Goal: Transaction & Acquisition: Purchase product/service

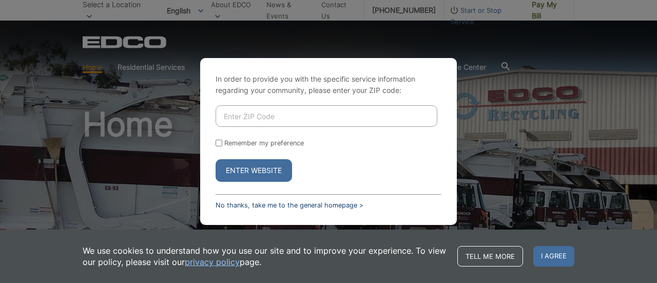
click at [253, 204] on link "No thanks, take me to the general homepage >" at bounding box center [290, 205] width 148 height 8
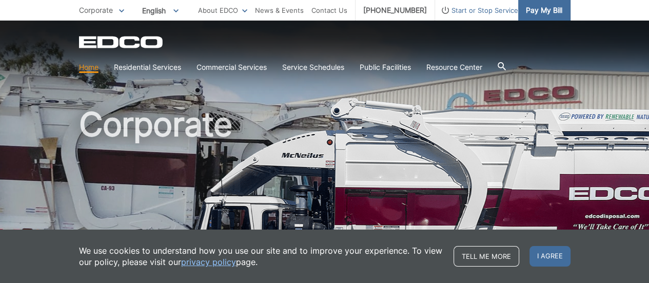
click at [539, 11] on span "Pay My Bill" at bounding box center [544, 10] width 36 height 11
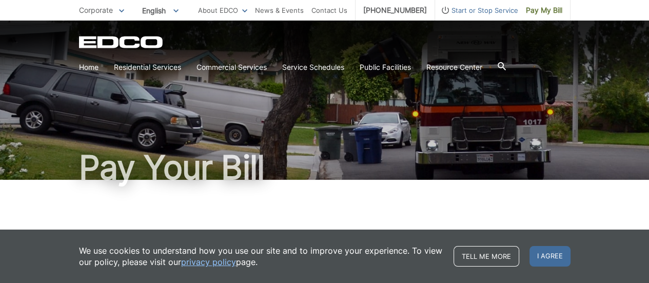
click at [539, 11] on span "Pay My Bill" at bounding box center [544, 10] width 36 height 11
click at [548, 8] on span "Pay My Bill" at bounding box center [544, 10] width 36 height 11
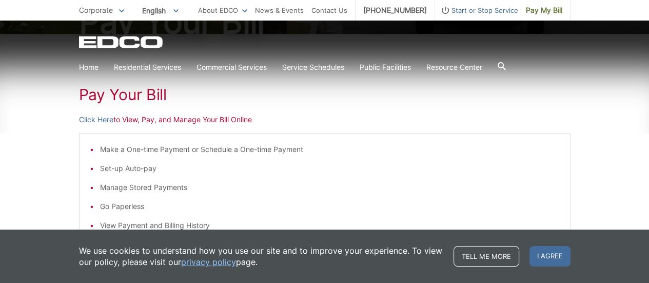
scroll to position [151, 0]
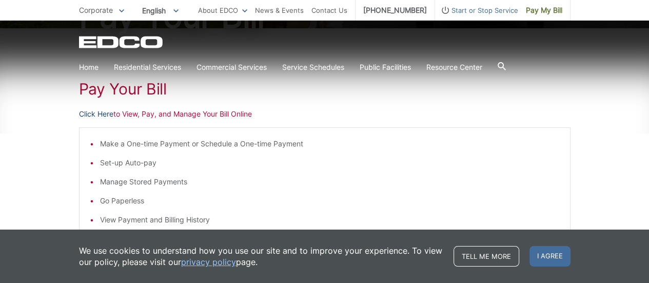
click at [99, 115] on link "Click Here" at bounding box center [96, 113] width 34 height 11
